Goal: Check status: Check status

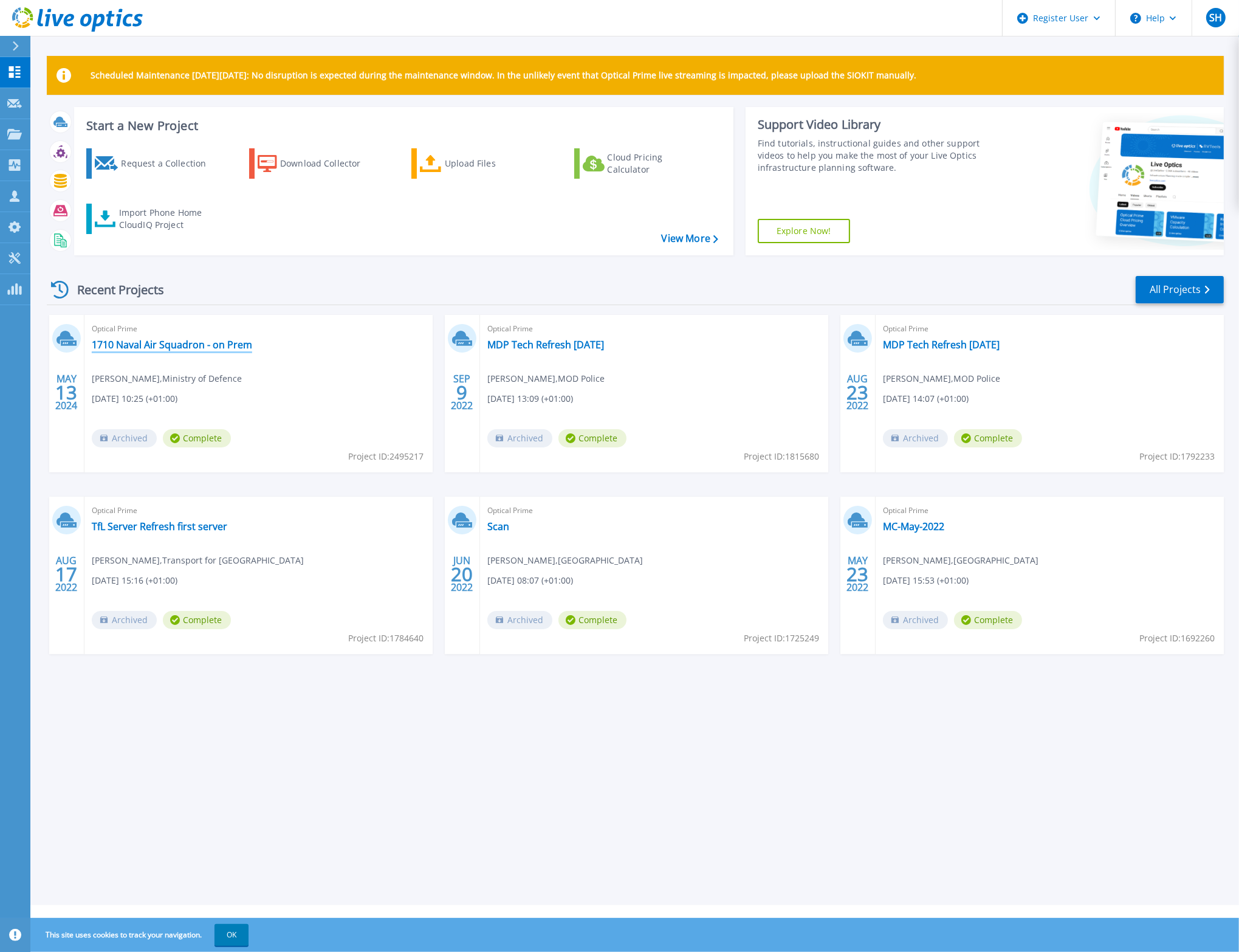
click at [173, 341] on link "1710 Naval Air Squadron - on Prem" at bounding box center [172, 345] width 160 height 12
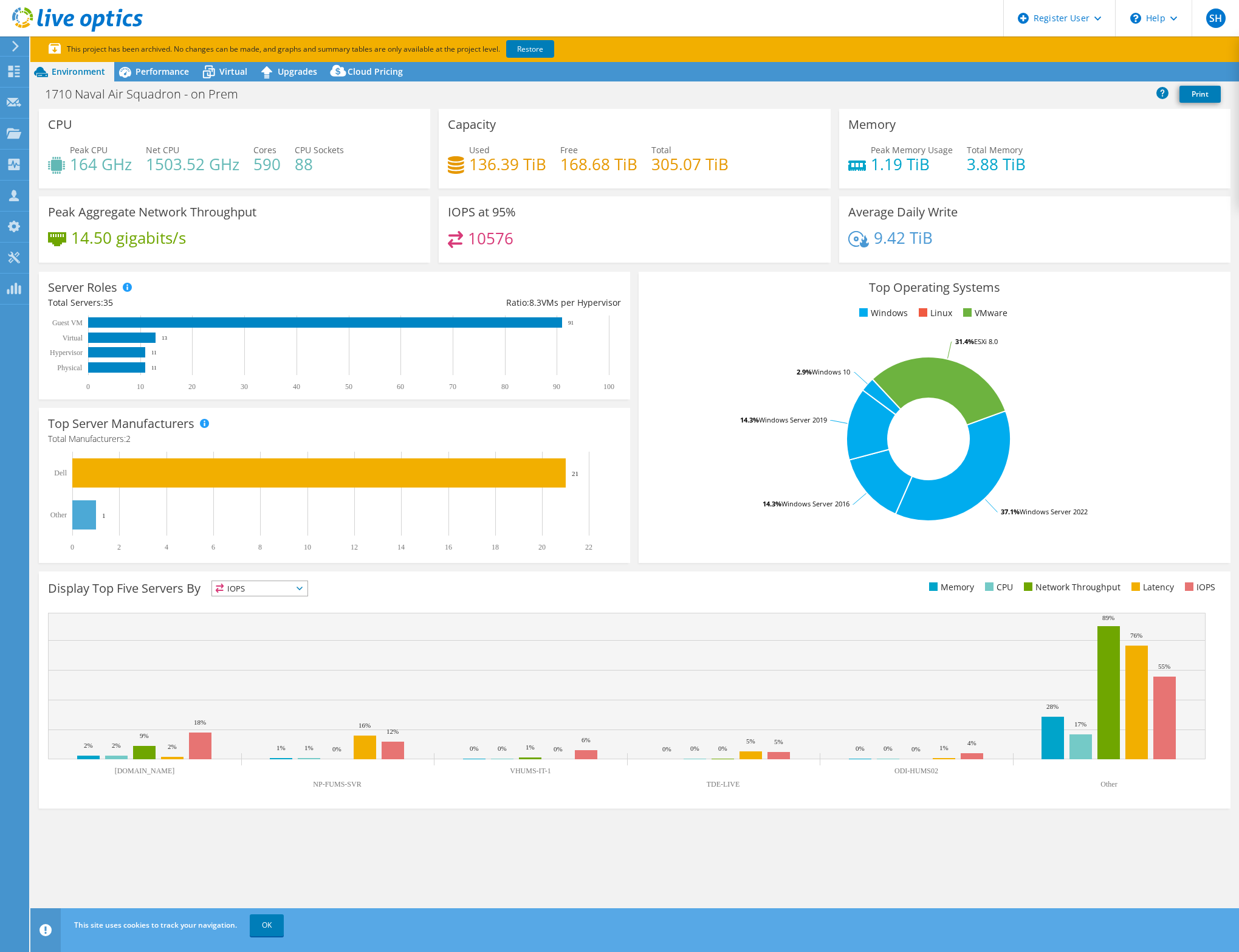
select select "EULondon"
select select "USD"
drag, startPoint x: 169, startPoint y: 68, endPoint x: 205, endPoint y: 71, distance: 36.1
click at [169, 68] on span "Performance" at bounding box center [162, 71] width 53 height 12
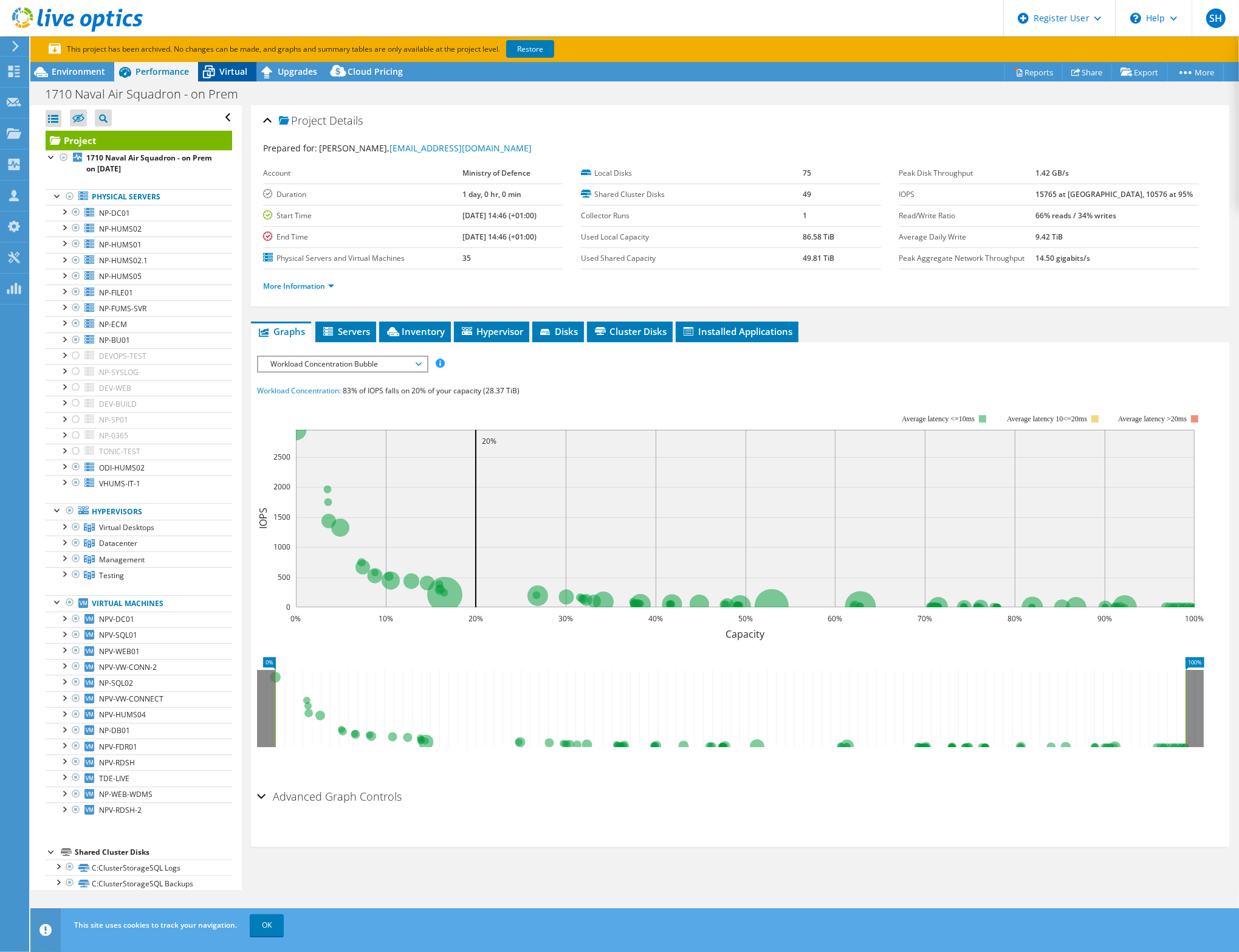
click at [233, 68] on span "Virtual" at bounding box center [233, 71] width 28 height 12
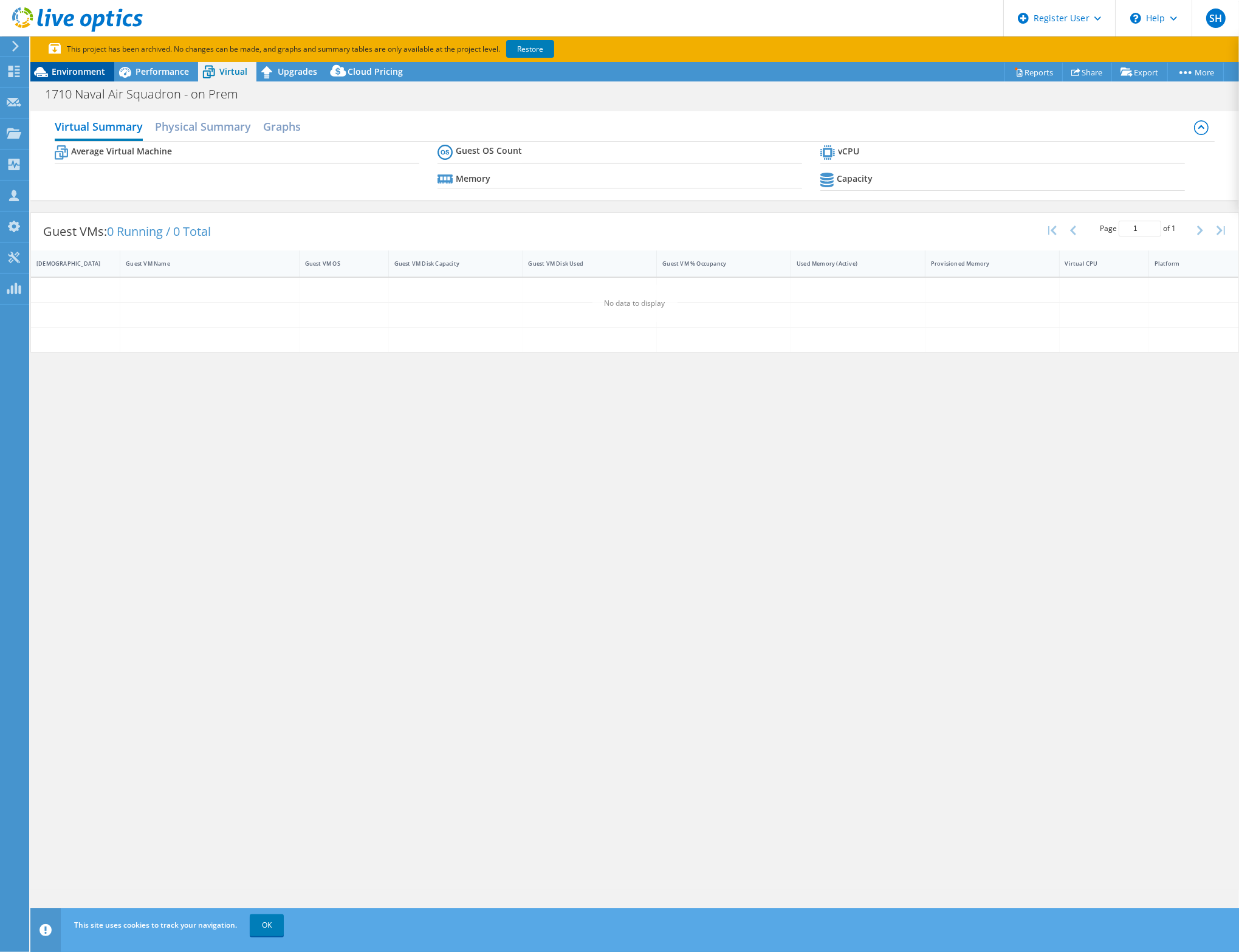
click at [80, 73] on span "Environment" at bounding box center [78, 71] width 53 height 12
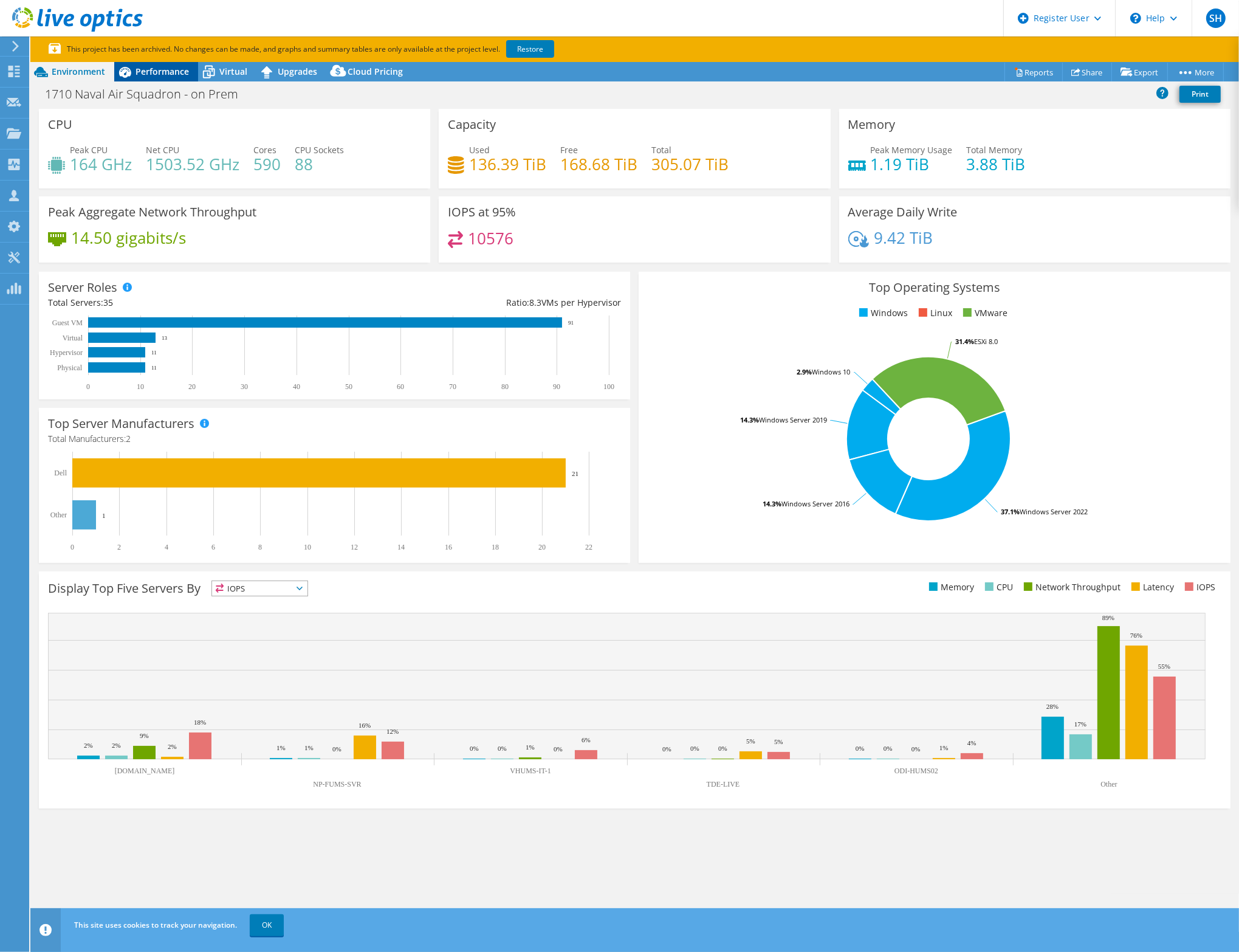
click at [148, 73] on span "Performance" at bounding box center [162, 71] width 53 height 12
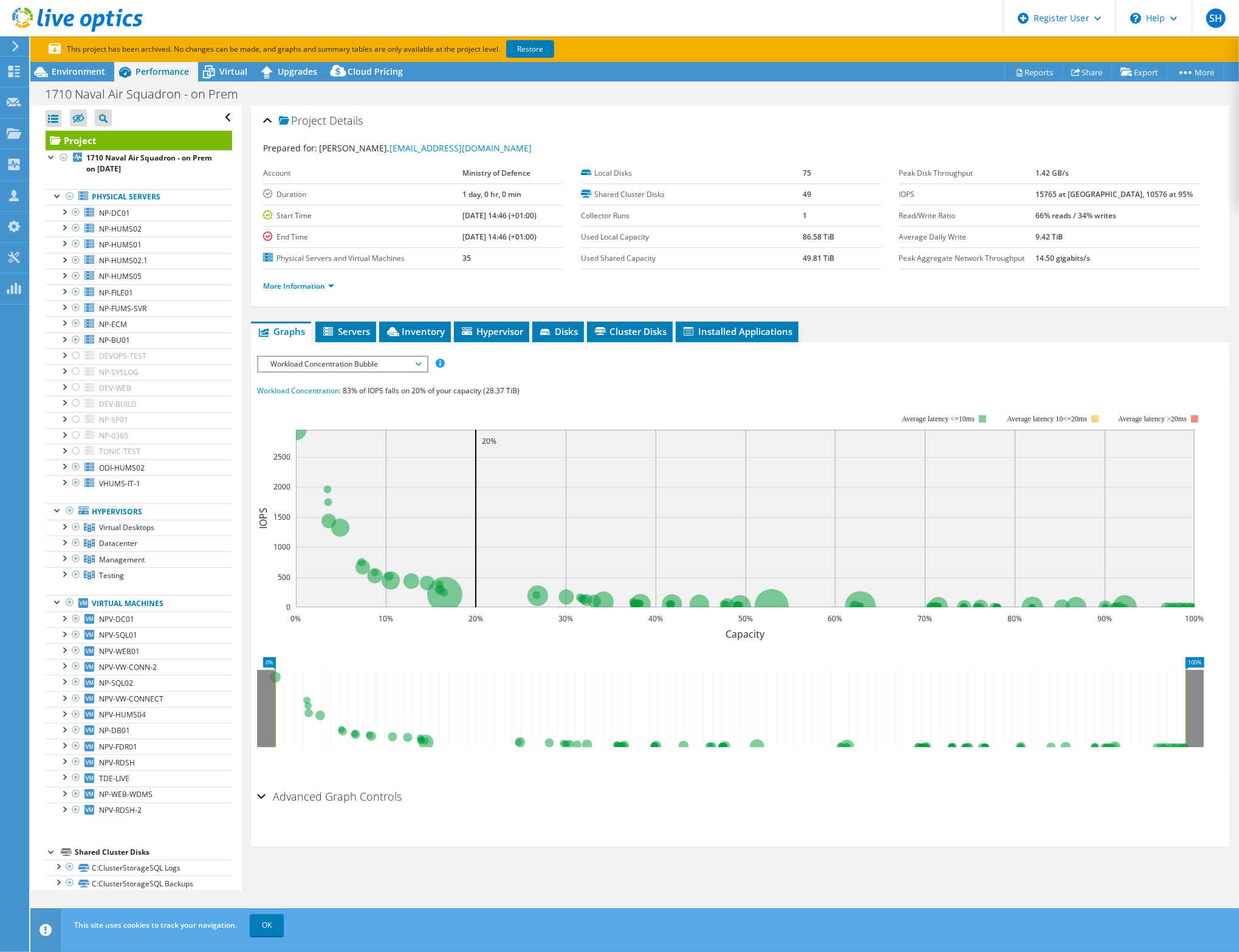
click at [422, 358] on span "Workload Concentration Bubble" at bounding box center [342, 363] width 168 height 14
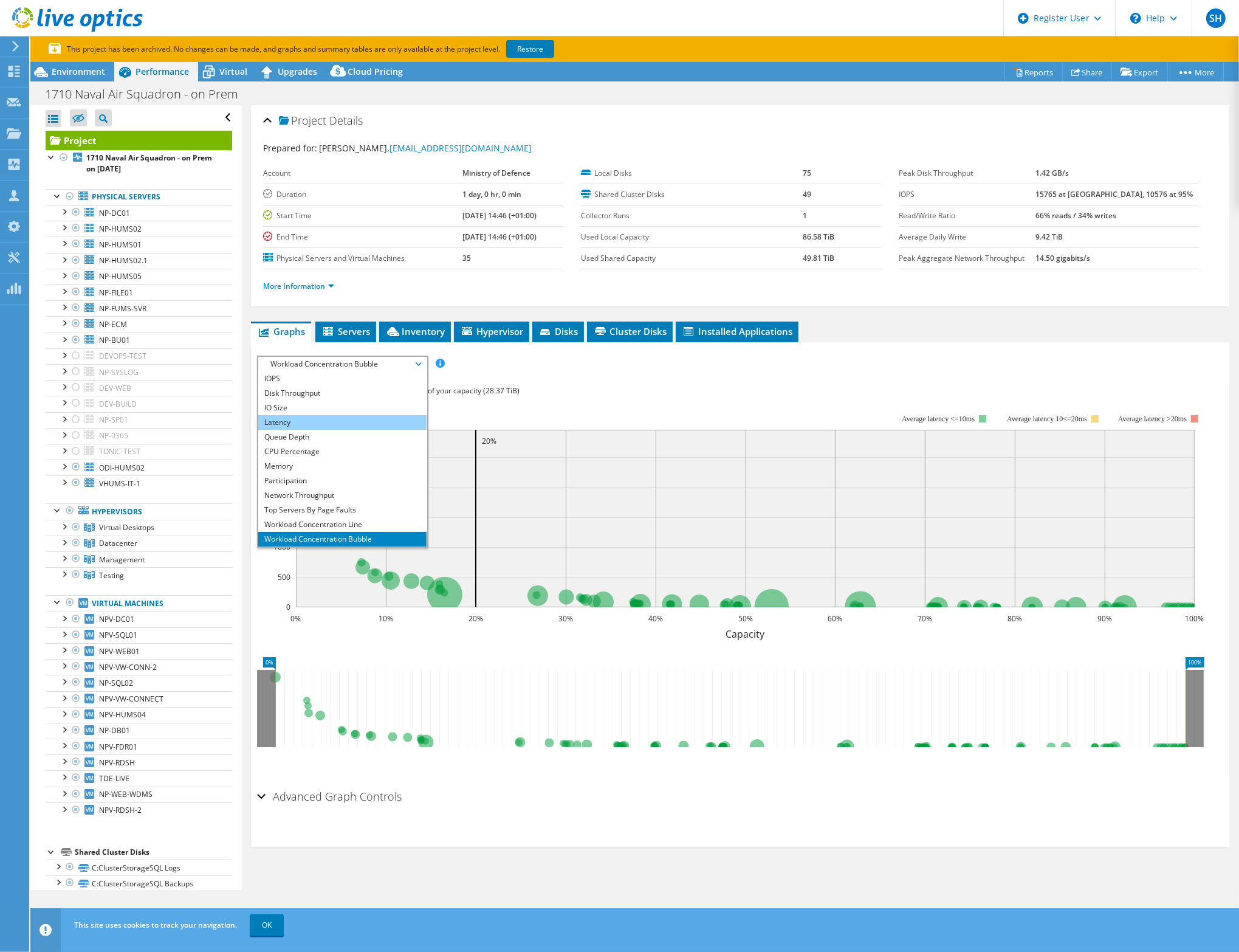
click at [294, 421] on li "Latency" at bounding box center [342, 422] width 168 height 14
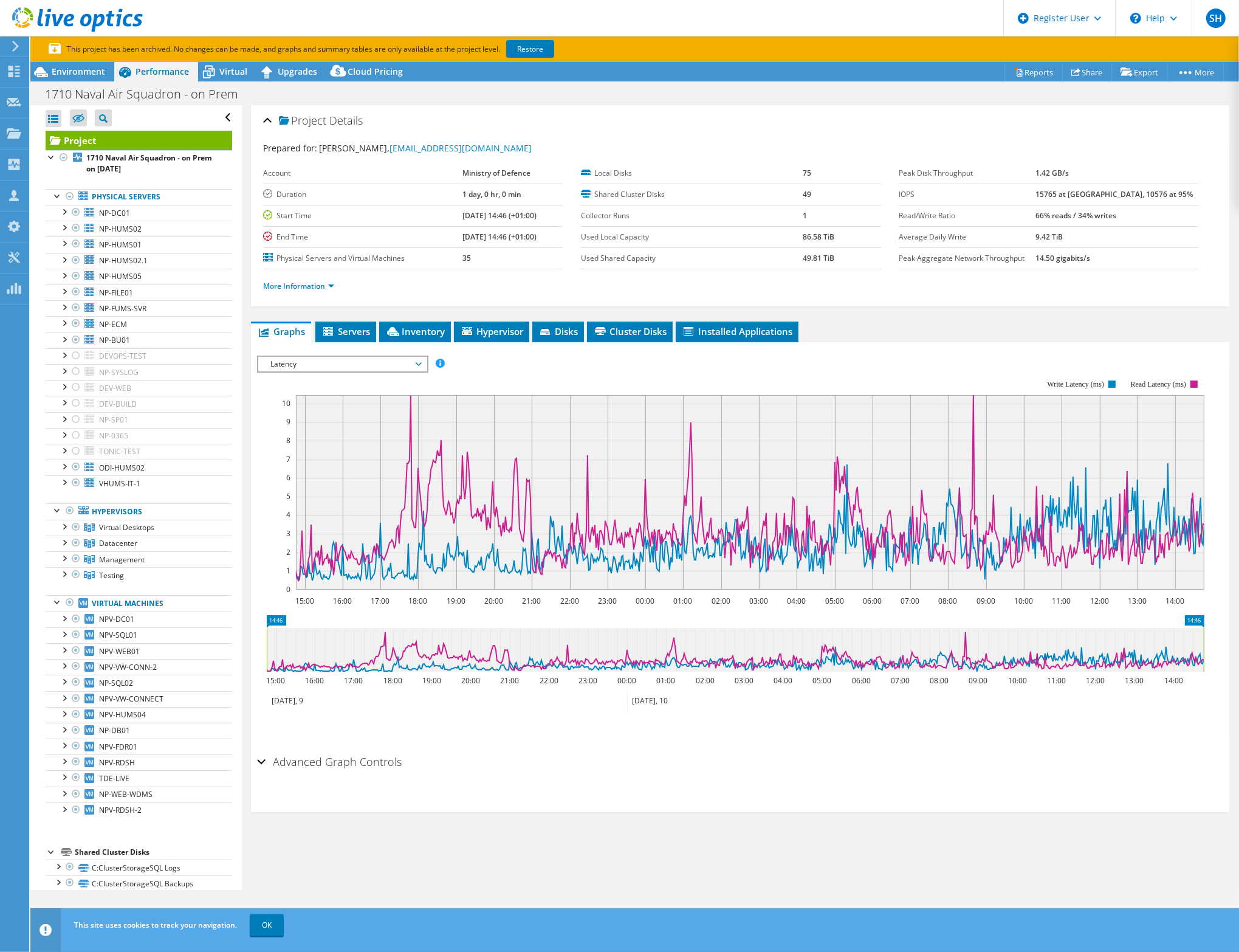
click at [422, 362] on span "Latency" at bounding box center [342, 363] width 168 height 14
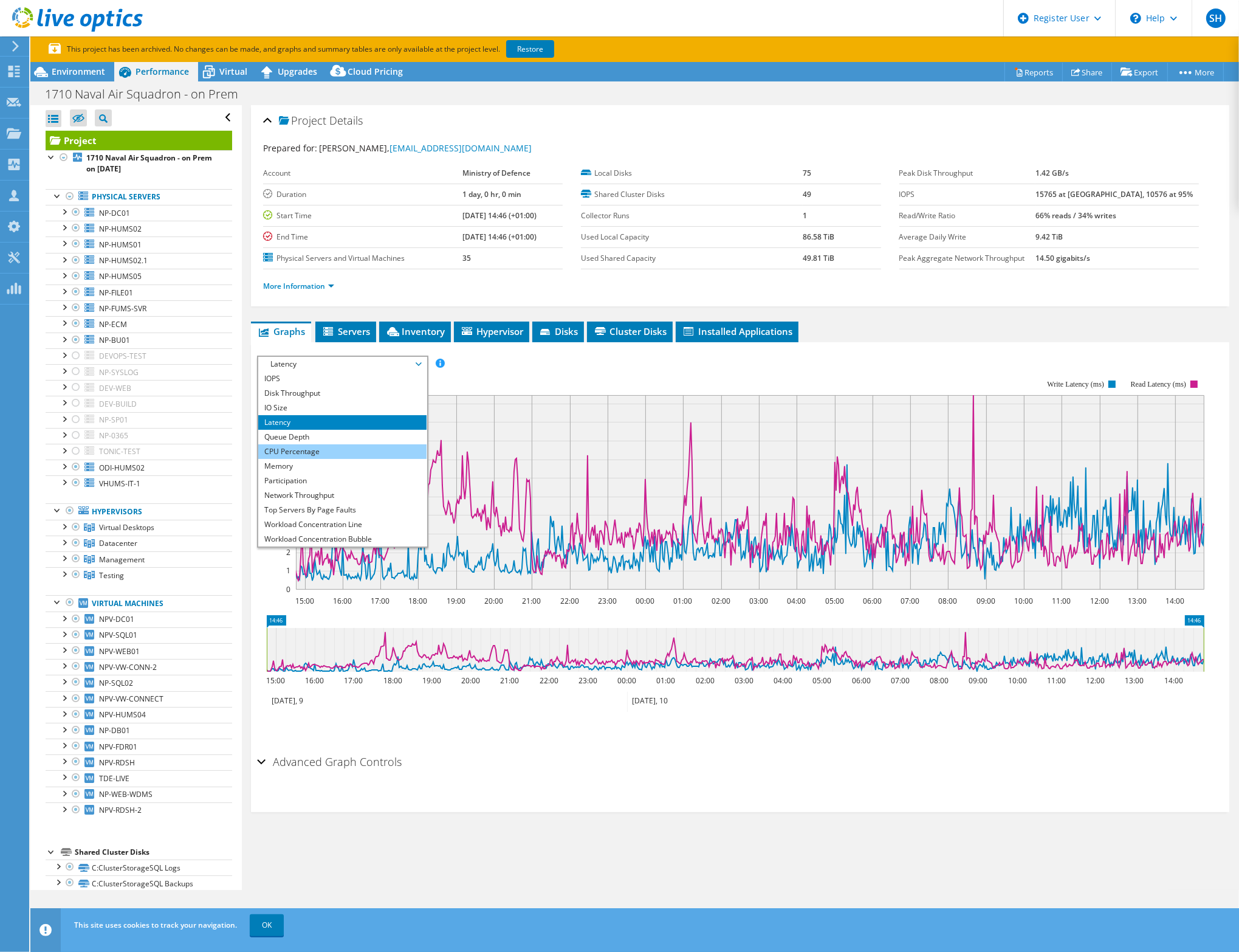
click at [323, 449] on li "CPU Percentage" at bounding box center [342, 451] width 168 height 14
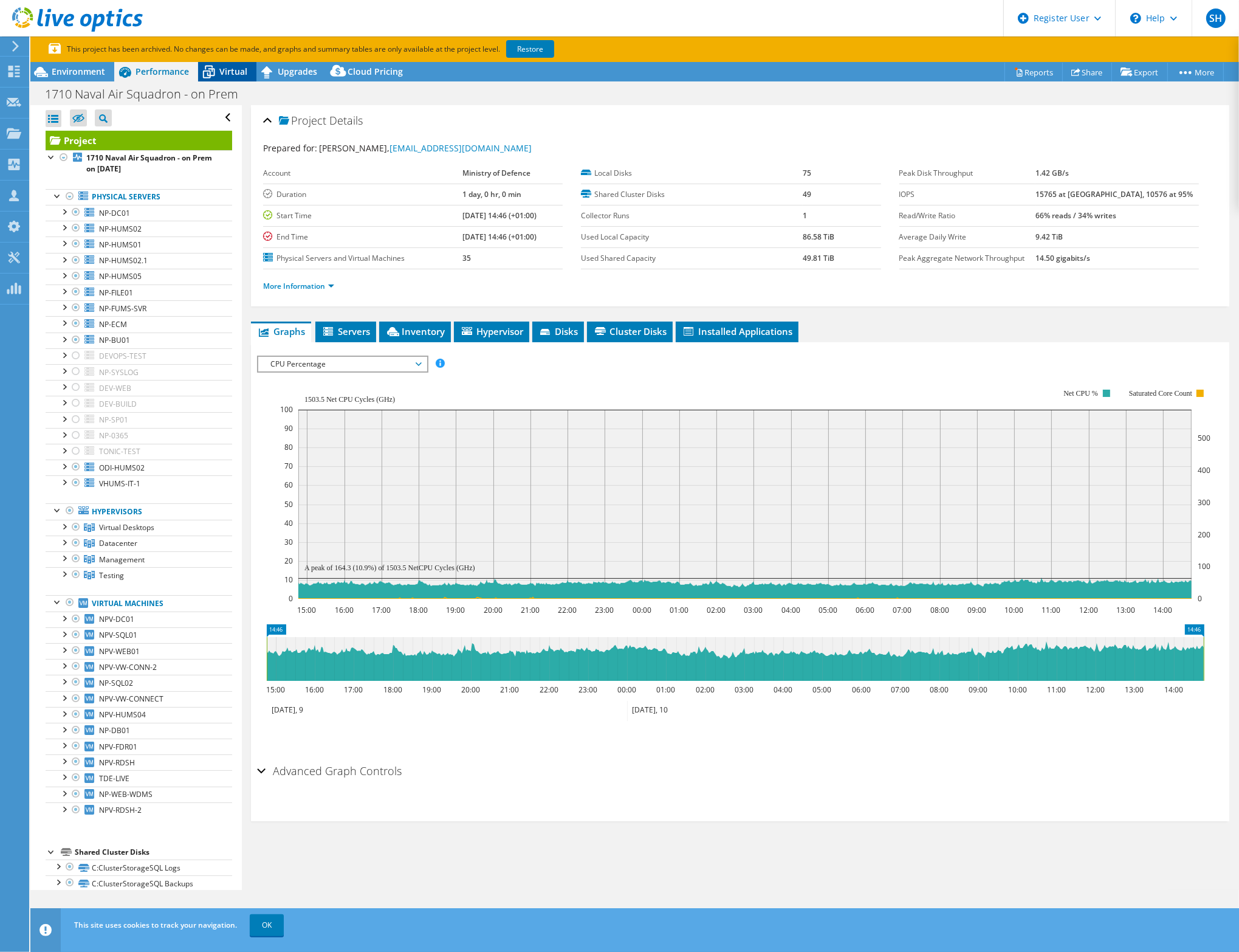
click at [230, 66] on span "Virtual" at bounding box center [233, 71] width 28 height 12
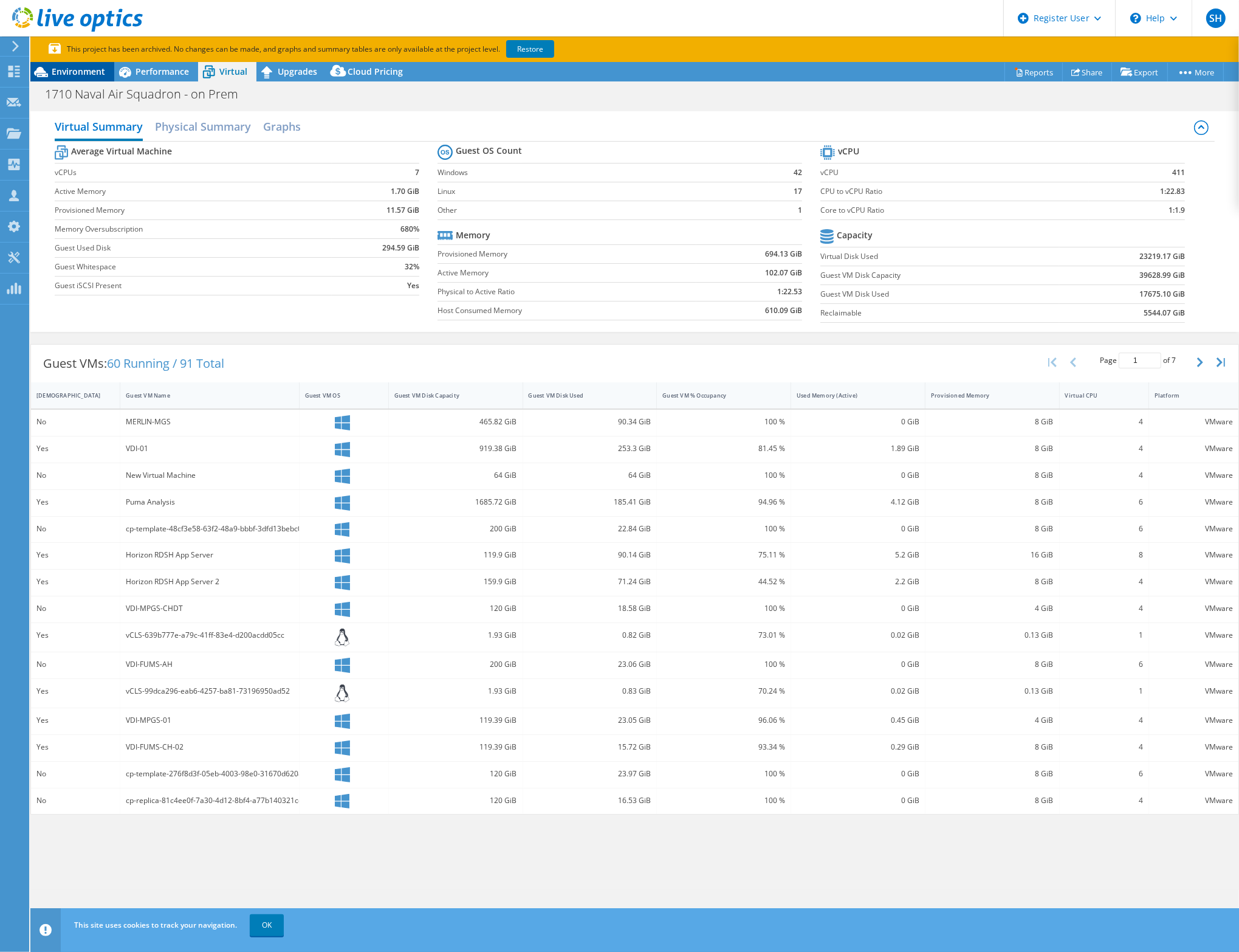
click at [82, 68] on span "Environment" at bounding box center [78, 71] width 53 height 12
